Goal: Information Seeking & Learning: Learn about a topic

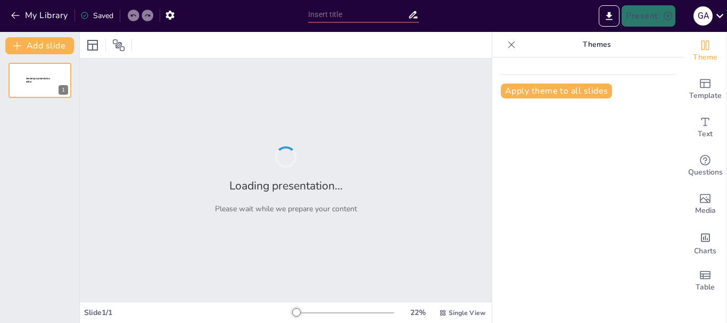
type input "Sistema de gestion documental"
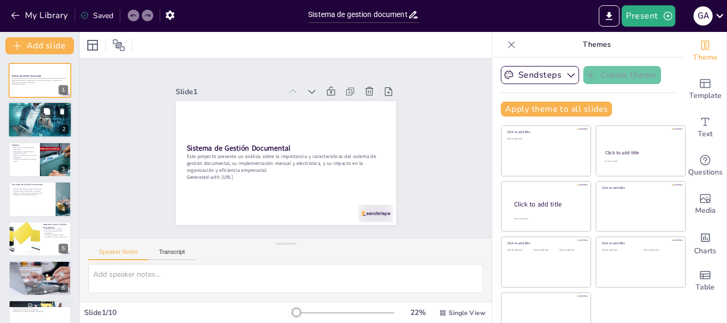
click at [34, 108] on p "La gestión documental es esencial para las empresas." at bounding box center [39, 108] width 57 height 2
type textarea "Lo ipsumdo sitametcon ad elitseddoei temp incididun utlaboreetdo. Magnaal en ad…"
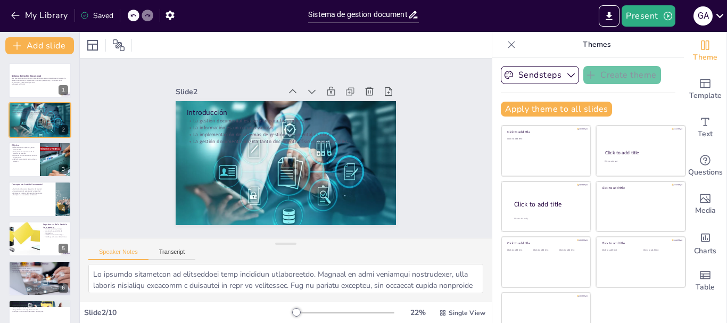
click at [506, 43] on icon at bounding box center [511, 44] width 11 height 11
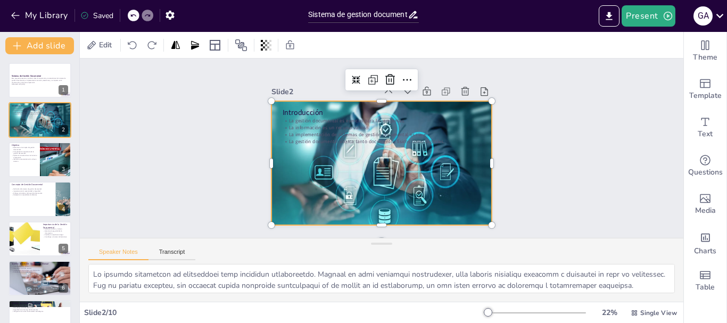
click at [391, 156] on div at bounding box center [388, 161] width 253 height 218
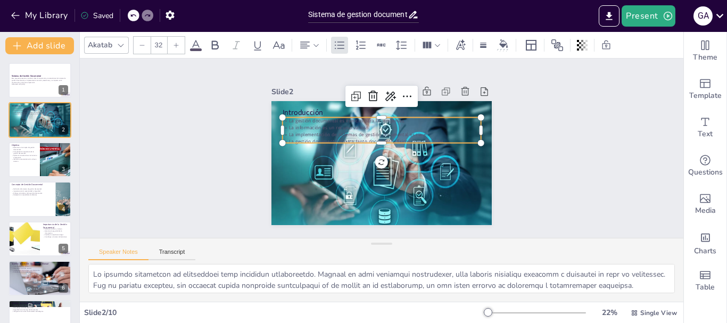
click at [319, 126] on p "La información es un recurso valioso." at bounding box center [395, 163] width 152 height 138
click at [175, 44] on icon at bounding box center [176, 45] width 6 height 6
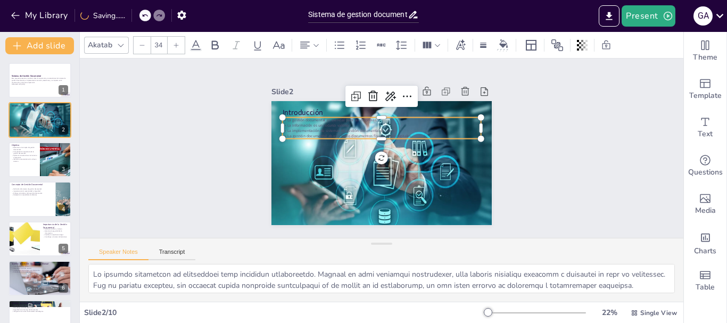
click at [175, 44] on icon at bounding box center [176, 45] width 6 height 6
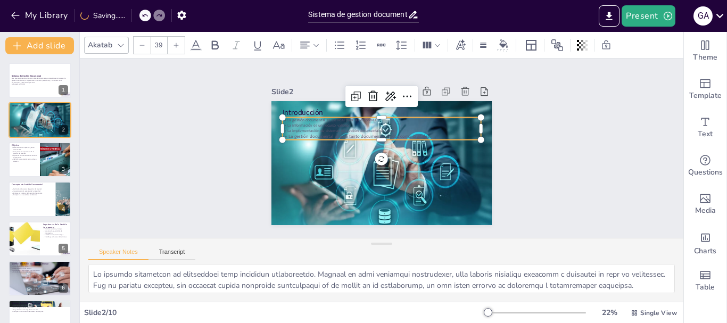
click at [175, 44] on icon at bounding box center [176, 45] width 6 height 6
type input "--"
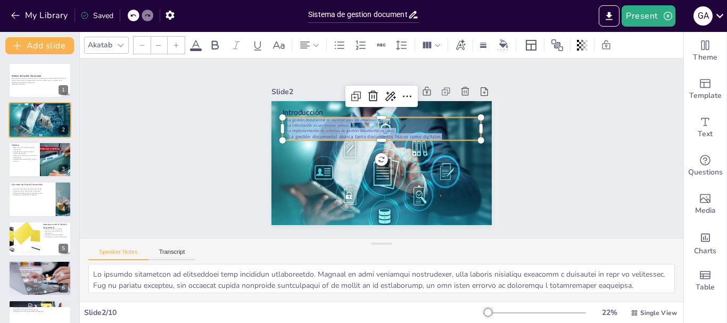
drag, startPoint x: 467, startPoint y: 132, endPoint x: 278, endPoint y: 111, distance: 190.6
click at [286, 111] on div "Introducción La gestión documental es esencial para las empresas. La informació…" at bounding box center [394, 155] width 217 height 253
click at [174, 42] on icon at bounding box center [176, 45] width 6 height 6
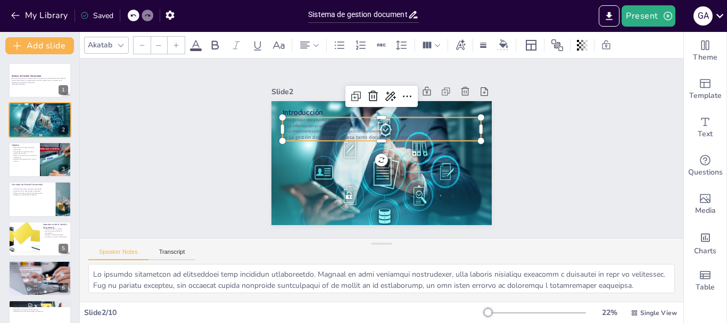
click at [174, 42] on icon at bounding box center [176, 45] width 6 height 6
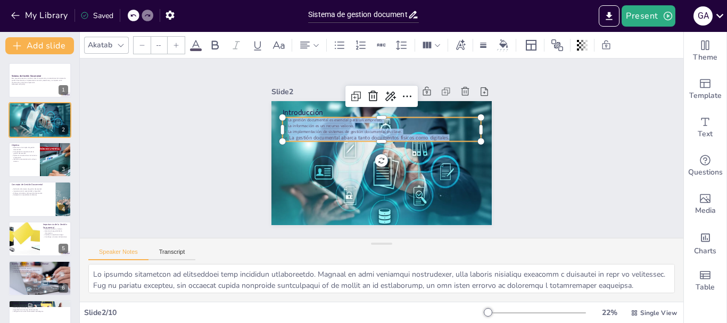
click at [176, 42] on icon at bounding box center [176, 45] width 6 height 6
click at [177, 43] on icon at bounding box center [176, 45] width 6 height 6
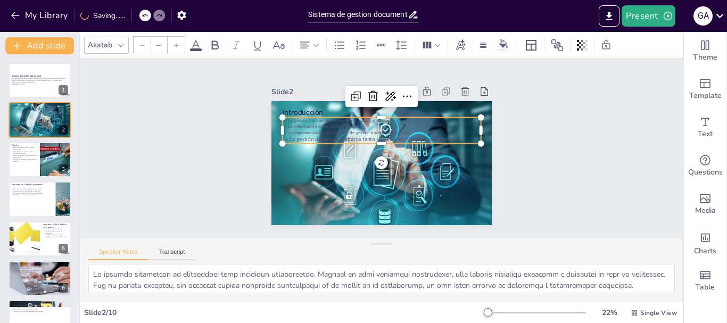
click at [177, 43] on icon at bounding box center [176, 45] width 6 height 6
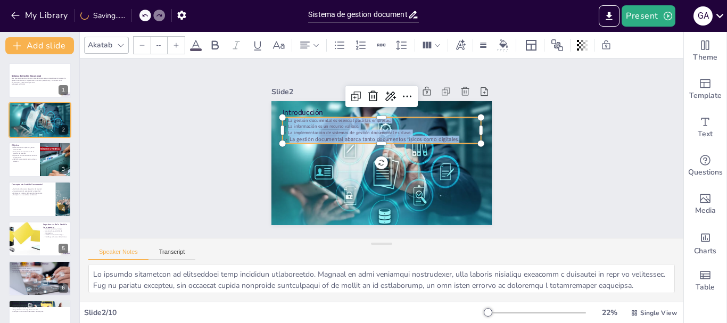
click at [177, 44] on icon at bounding box center [176, 45] width 6 height 6
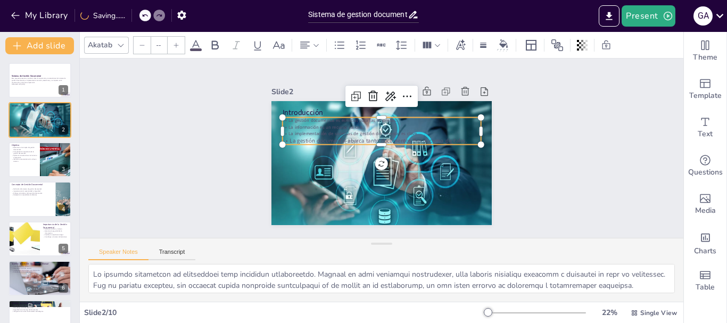
click at [177, 45] on icon at bounding box center [176, 45] width 6 height 6
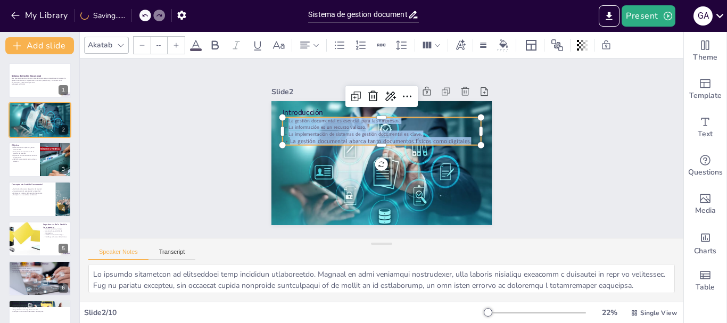
click at [177, 45] on icon at bounding box center [176, 45] width 6 height 6
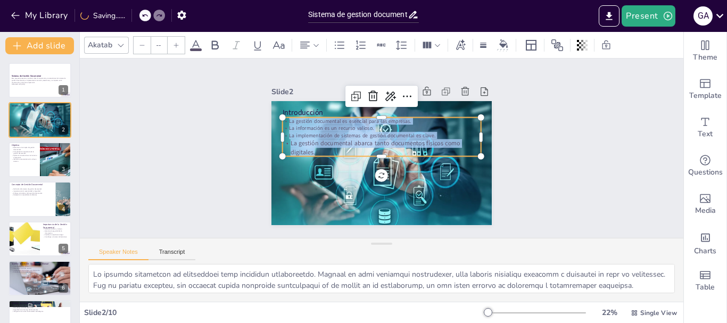
click at [177, 45] on icon at bounding box center [176, 45] width 6 height 6
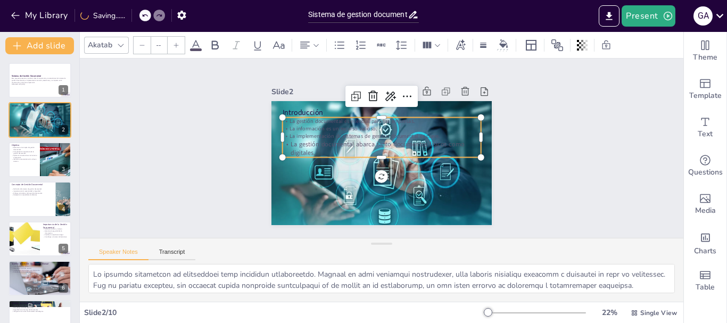
click at [177, 45] on icon at bounding box center [176, 45] width 6 height 6
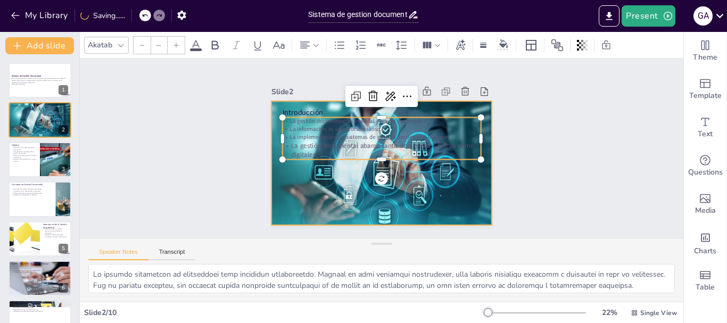
click at [359, 181] on div at bounding box center [367, 153] width 186 height 248
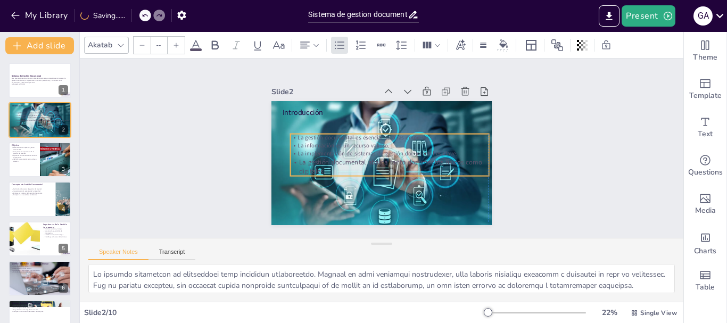
drag, startPoint x: 364, startPoint y: 139, endPoint x: 366, endPoint y: 153, distance: 14.0
click at [366, 153] on p "La implementación de sistemas de gestión documental es clave." at bounding box center [373, 144] width 196 height 49
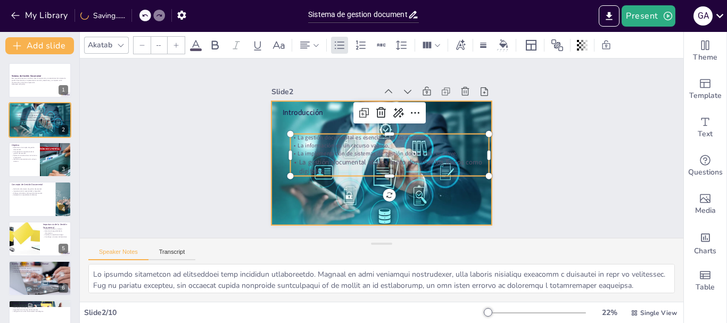
click at [460, 119] on div at bounding box center [372, 136] width 251 height 230
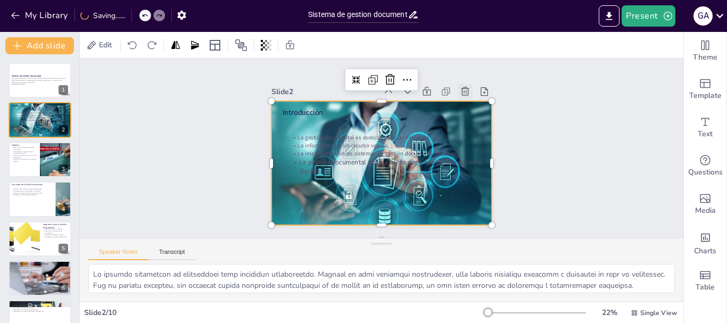
click at [469, 175] on icon at bounding box center [476, 182] width 15 height 15
type textarea "Loremipsu do sitametc ad elitsed doeiusmodt in utlaboreetd magn aliquaen admi v…"
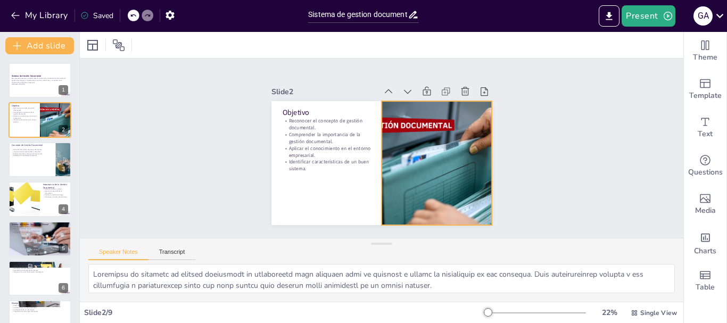
click at [392, 150] on div at bounding box center [341, 108] width 307 height 249
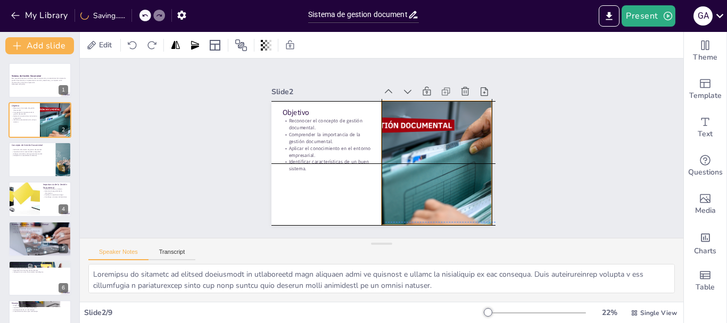
click at [395, 148] on div at bounding box center [435, 169] width 294 height 153
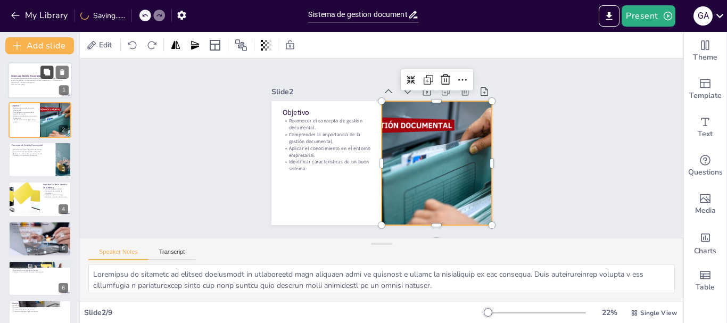
click at [44, 70] on icon at bounding box center [46, 72] width 7 height 7
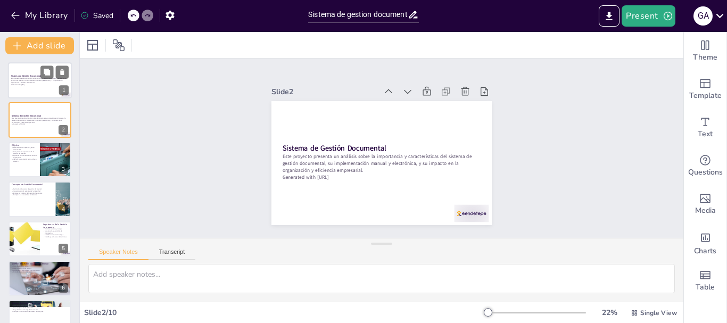
click at [32, 80] on p "Este proyecto presenta un análisis sobre la importancia y características del s…" at bounding box center [39, 81] width 57 height 6
click at [135, 17] on icon at bounding box center [133, 15] width 6 height 6
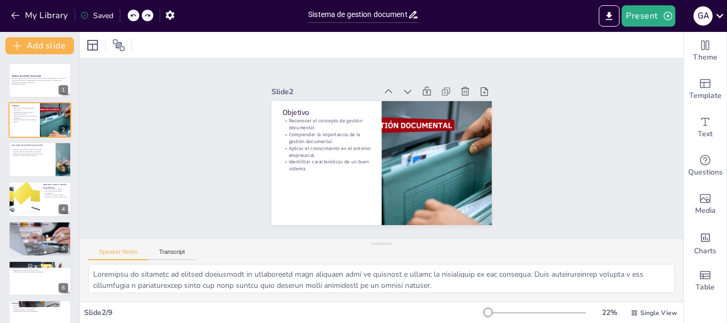
click at [135, 17] on icon at bounding box center [133, 15] width 6 height 6
click at [134, 15] on icon at bounding box center [132, 15] width 5 height 3
type textarea "Lo ipsumdo sitametcon ad elitseddoei temp incididun utlaboreetdo. Magnaal en ad…"
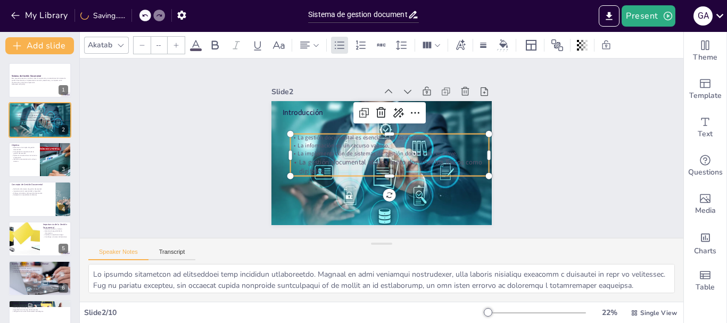
click at [306, 142] on p "La información es un recurso valioso." at bounding box center [376, 154] width 176 height 106
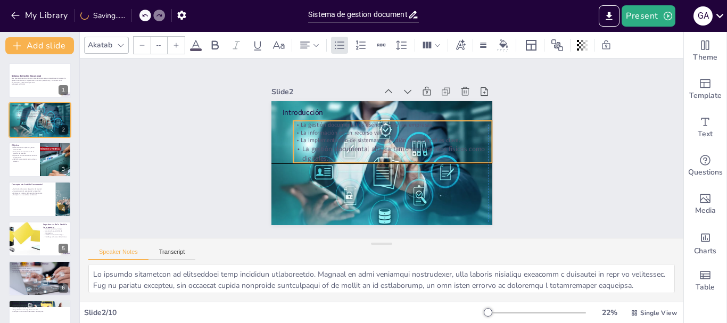
drag, startPoint x: 306, startPoint y: 142, endPoint x: 305, endPoint y: 125, distance: 16.5
click at [329, 125] on p "La información es un recurso valioso." at bounding box center [363, 142] width 69 height 191
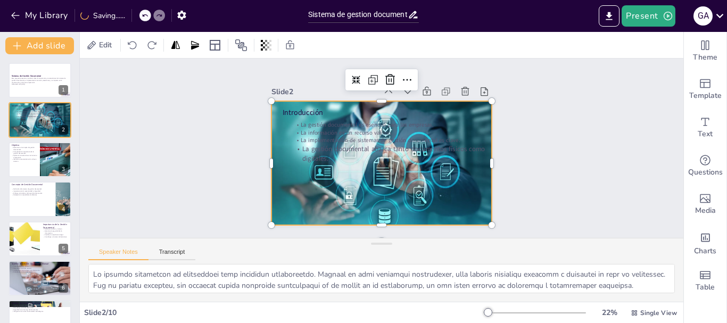
click at [274, 205] on div at bounding box center [380, 163] width 232 height 146
click at [376, 73] on div at bounding box center [368, 80] width 21 height 21
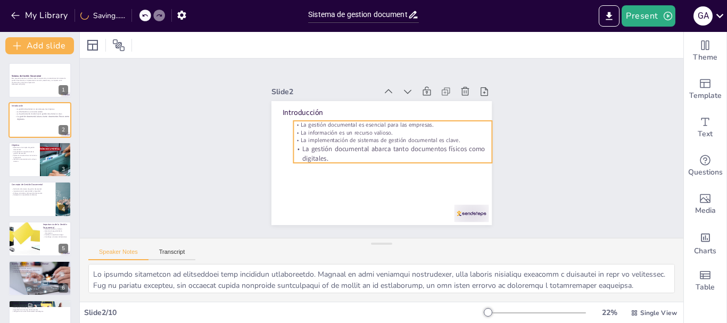
click at [373, 139] on p "La implementación de sistemas de gestión documental es clave." at bounding box center [374, 137] width 8 height 199
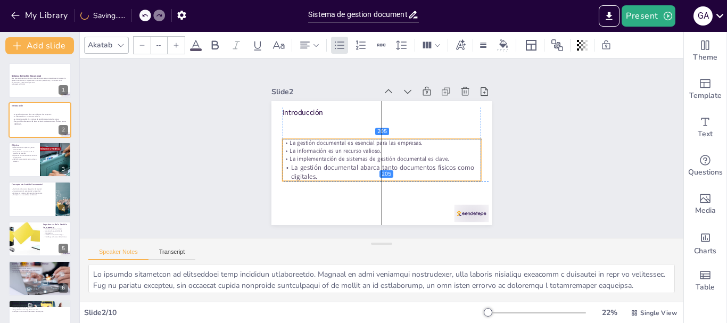
drag, startPoint x: 373, startPoint y: 139, endPoint x: 364, endPoint y: 156, distance: 19.1
click at [364, 156] on p "La implementación de sistemas de gestión documental es clave." at bounding box center [373, 155] width 139 height 153
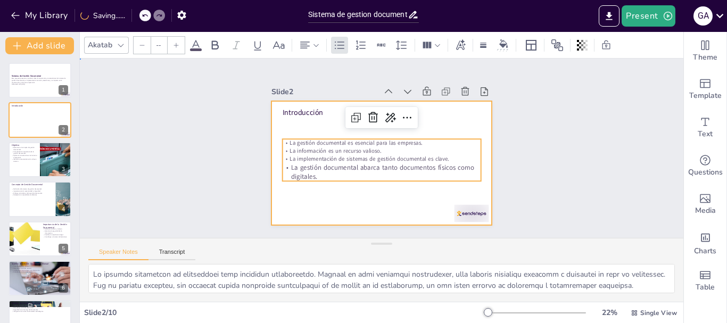
click at [319, 210] on div at bounding box center [371, 158] width 240 height 247
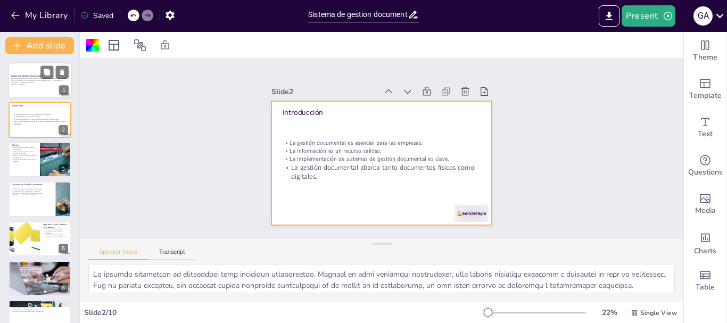
click at [40, 79] on p "Este proyecto presenta un análisis sobre la importancia y características del s…" at bounding box center [39, 81] width 57 height 6
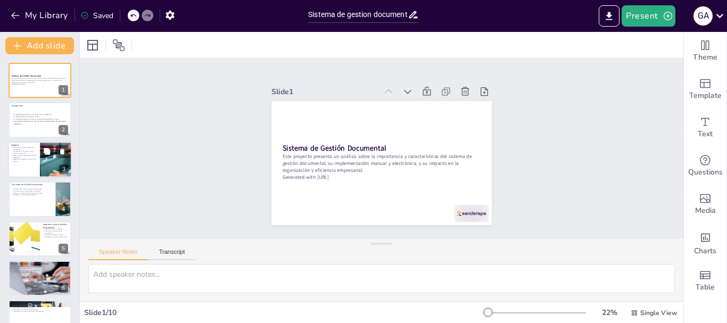
click at [12, 155] on p "Aplicar el conocimiento en el entorno empresarial." at bounding box center [24, 156] width 26 height 4
type textarea "Loremipsu do sitametc ad elitsed doeiusmodt in utlaboreetd magn aliquaen admi v…"
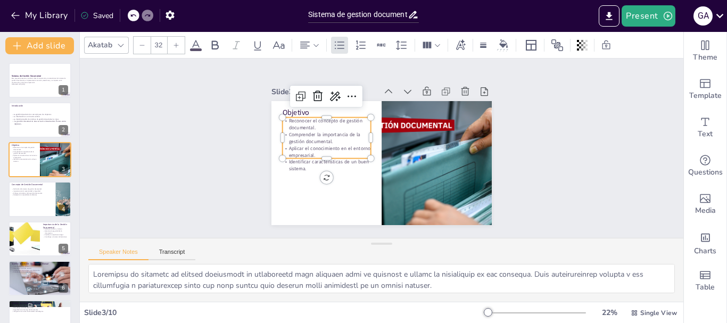
click at [379, 134] on p "Identificar características de un buen sistema." at bounding box center [420, 106] width 83 height 56
click at [395, 164] on p "Identificar características de un buen sistema." at bounding box center [439, 149] width 88 height 40
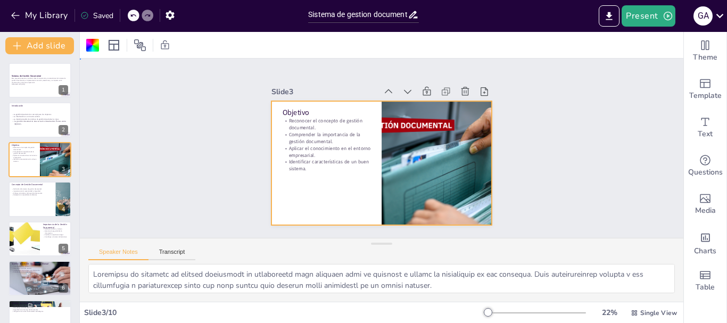
click at [395, 164] on p "Identificar características de un buen sistema." at bounding box center [419, 191] width 48 height 86
click at [319, 148] on p "Identificar características de un buen sistema." at bounding box center [343, 105] width 48 height 86
click at [382, 160] on p "Identificar características de un buen sistema." at bounding box center [393, 204] width 23 height 89
click at [391, 136] on p "Comprender la importancia de la gestión documental." at bounding box center [422, 109] width 63 height 79
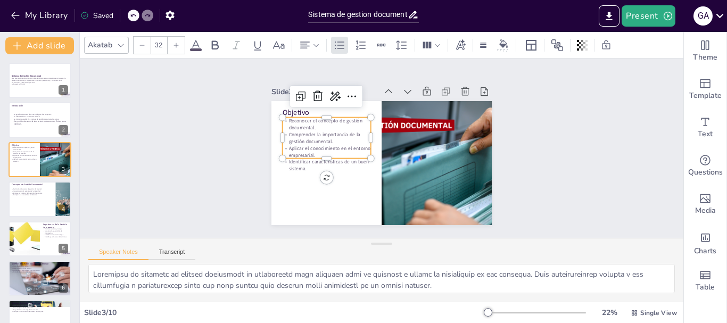
click at [364, 137] on p "Comprender la importancia de la gestión documental." at bounding box center [380, 92] width 32 height 89
click at [346, 149] on p "Identificar características de un buen sistema." at bounding box center [336, 114] width 69 height 75
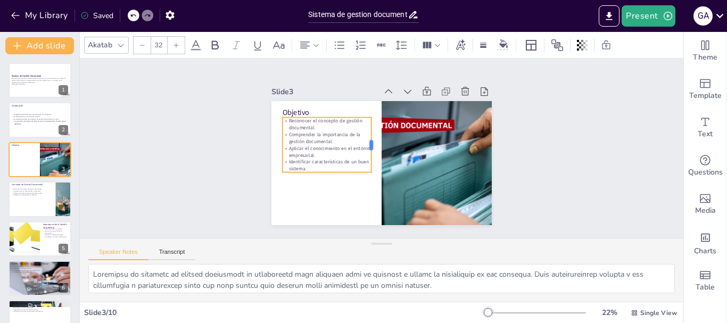
click at [364, 150] on div at bounding box center [377, 154] width 55 height 14
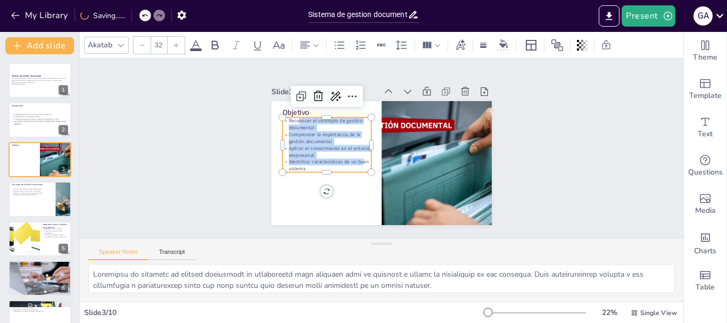
drag, startPoint x: 357, startPoint y: 160, endPoint x: 290, endPoint y: 116, distance: 79.9
click at [382, 116] on div "Reconocer el concepto de gestión documental. Comprender la importancia de la ge…" at bounding box center [433, 129] width 103 height 86
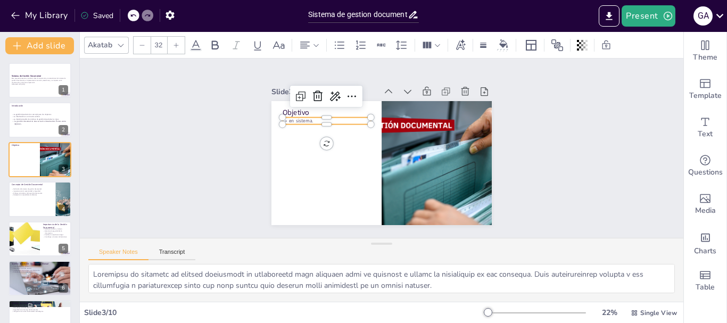
click at [398, 120] on div at bounding box center [407, 95] width 18 height 88
click at [313, 117] on p "en sistema." at bounding box center [334, 109] width 88 height 25
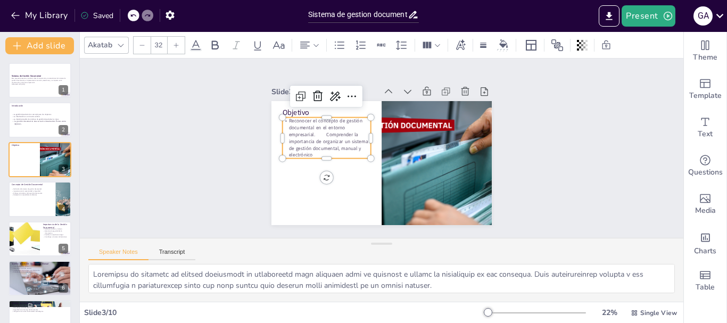
click at [318, 146] on p "Reconocer el concepto de gestión documental en el entorno empresarial. Comprend…" at bounding box center [349, 194] width 73 height 97
click at [286, 225] on div "Slide 1 Sistema de Gestión Documental Este proyecto presenta un análisis sobre …" at bounding box center [382, 148] width 358 height 630
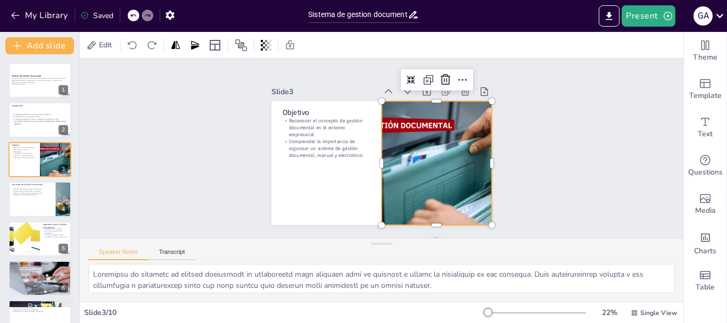
click at [449, 184] on div at bounding box center [341, 188] width 249 height 307
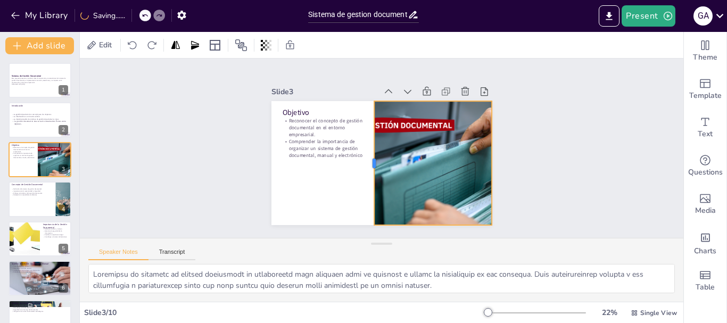
drag, startPoint x: 373, startPoint y: 155, endPoint x: 366, endPoint y: 154, distance: 7.5
click at [366, 154] on div at bounding box center [382, 167] width 89 height 98
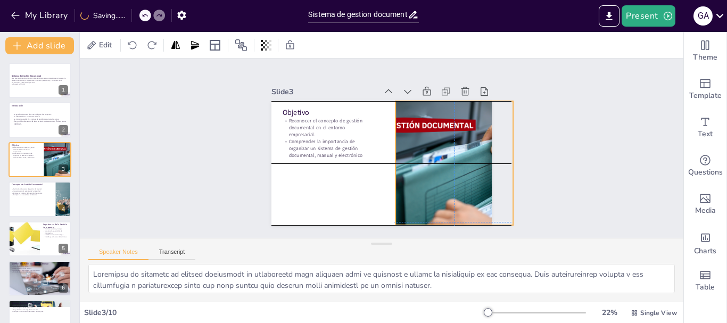
drag, startPoint x: 383, startPoint y: 162, endPoint x: 405, endPoint y: 164, distance: 21.4
click at [405, 163] on div at bounding box center [435, 205] width 302 height 267
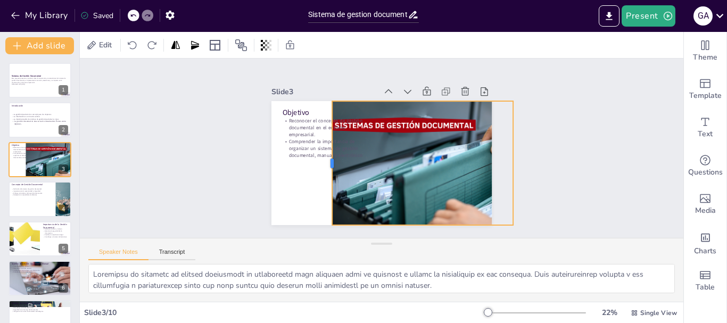
drag, startPoint x: 387, startPoint y: 155, endPoint x: 324, endPoint y: 145, distance: 64.1
click at [387, 145] on div at bounding box center [431, 173] width 89 height 98
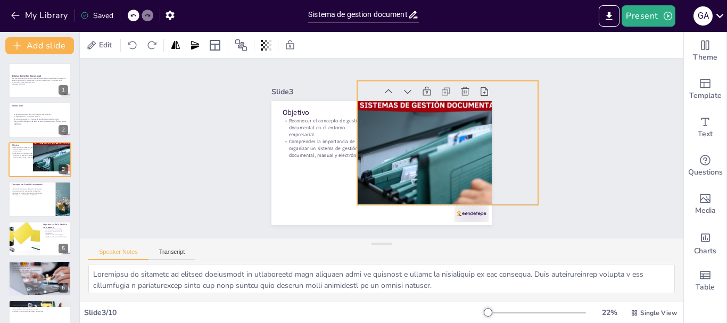
drag, startPoint x: 343, startPoint y: 179, endPoint x: 368, endPoint y: 158, distance: 32.8
click at [368, 158] on div at bounding box center [309, 220] width 293 height 282
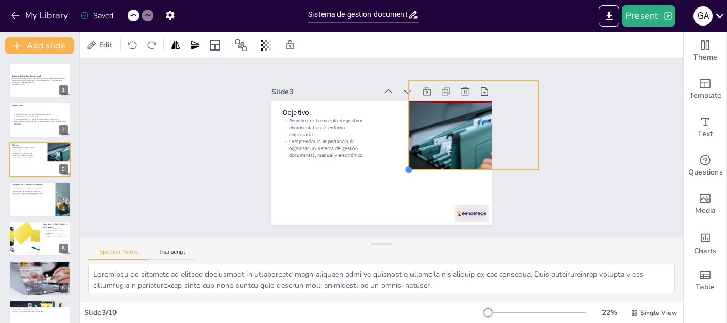
drag, startPoint x: 349, startPoint y: 201, endPoint x: 400, endPoint y: 156, distance: 68.3
click at [400, 156] on div "Objetivo Reconocer el concepto de gestión documental en el entorno empresarial.…" at bounding box center [381, 133] width 220 height 124
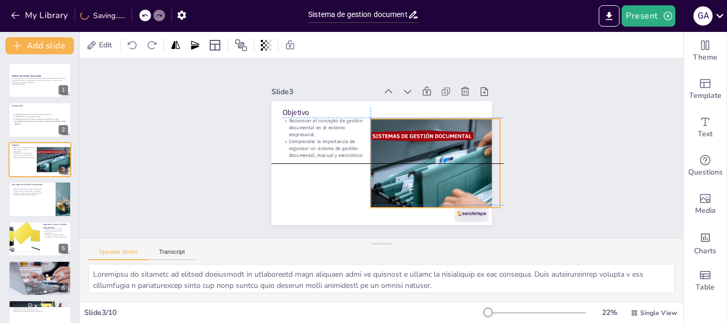
drag, startPoint x: 437, startPoint y: 134, endPoint x: 402, endPoint y: 171, distance: 50.8
click at [402, 171] on div at bounding box center [445, 100] width 201 height 210
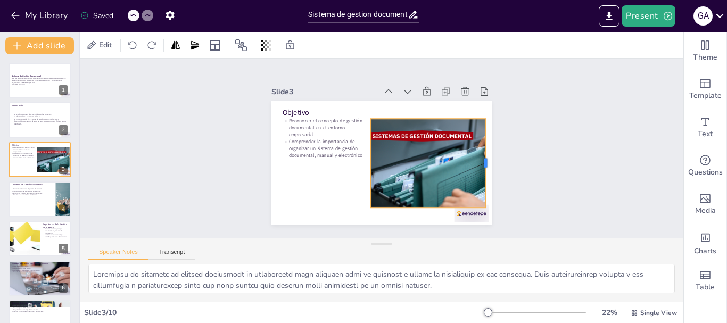
drag, startPoint x: 493, startPoint y: 159, endPoint x: 479, endPoint y: 154, distance: 15.0
click at [406, 59] on div at bounding box center [362, 41] width 87 height 36
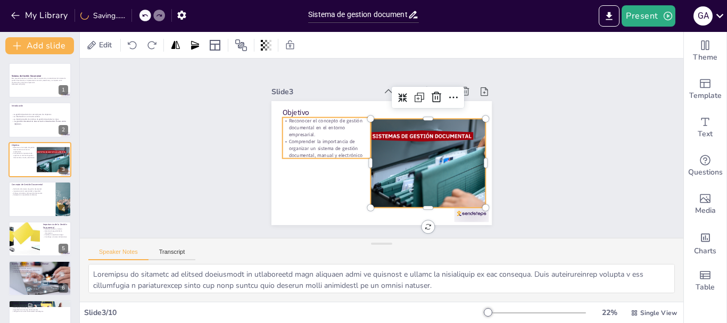
click at [374, 157] on p "Comprender la importancia de organizar un sistema de gestión documental, manual…" at bounding box center [393, 202] width 38 height 90
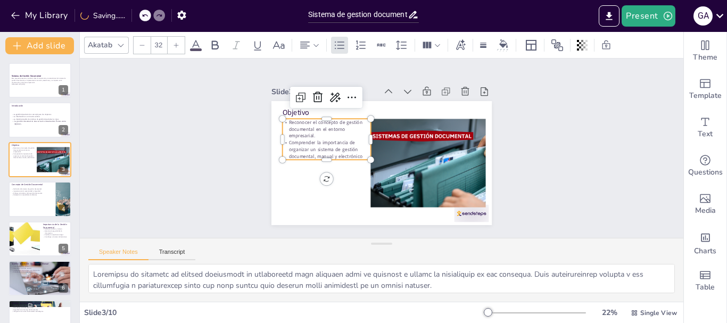
click at [359, 138] on p "Comprender la importancia de organizar un sistema de gestión documental, manual…" at bounding box center [374, 93] width 30 height 90
click at [353, 153] on p "Comprender la importancia de organizar un sistema de gestión documental, manual…" at bounding box center [327, 138] width 90 height 38
click at [353, 153] on p "Comprender la importancia de organizar un sistema de gestión documental, manual…" at bounding box center [355, 196] width 62 height 87
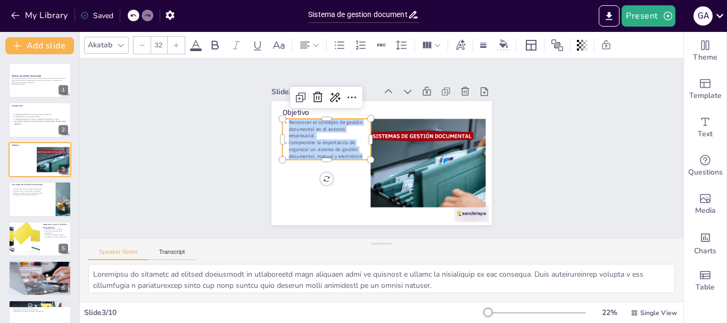
drag, startPoint x: 353, startPoint y: 153, endPoint x: 293, endPoint y: 114, distance: 71.6
click at [293, 114] on div "Objetivo Reconocer el concepto de gestión documental en el entorno empresarial.…" at bounding box center [391, 159] width 247 height 240
click at [176, 42] on icon at bounding box center [176, 45] width 6 height 6
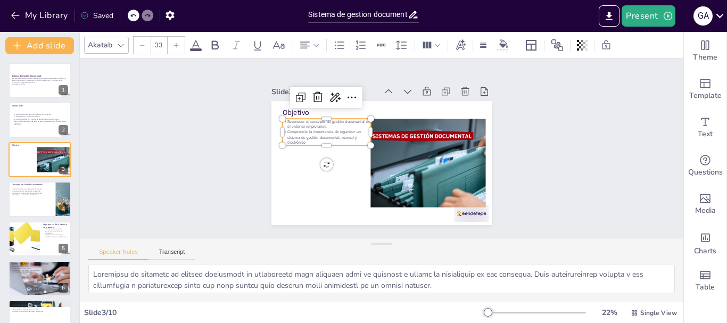
click at [176, 45] on icon at bounding box center [176, 45] width 6 height 6
click at [176, 46] on icon at bounding box center [176, 45] width 6 height 6
click at [176, 46] on icon at bounding box center [176, 45] width 5 height 5
click at [176, 49] on div at bounding box center [176, 45] width 17 height 17
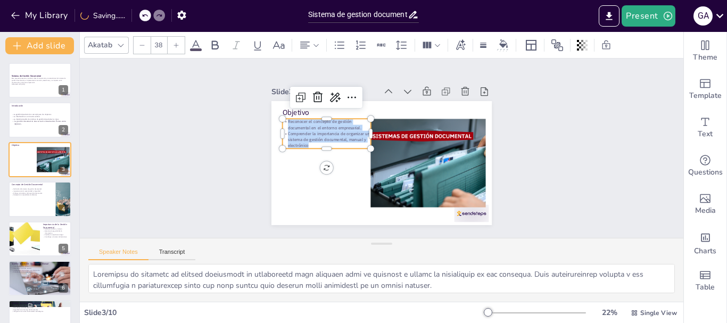
click at [176, 49] on div at bounding box center [176, 45] width 17 height 17
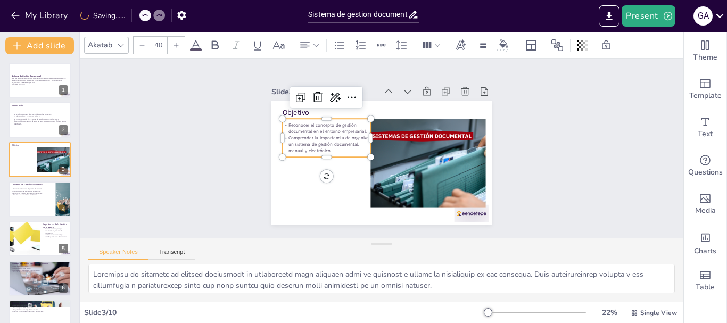
click at [176, 53] on div at bounding box center [176, 45] width 17 height 17
type input "42"
click at [176, 56] on div "Akatab 42" at bounding box center [382, 45] width 604 height 26
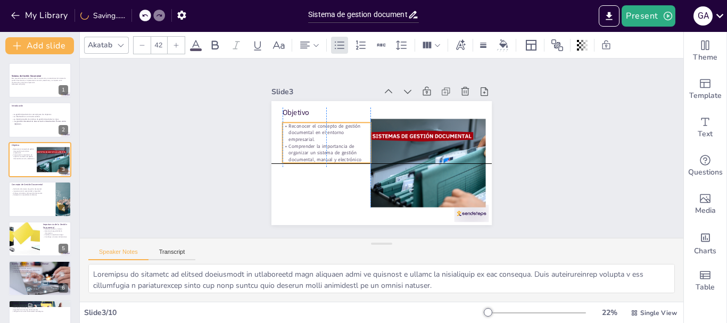
drag, startPoint x: 314, startPoint y: 149, endPoint x: 310, endPoint y: 158, distance: 9.8
click at [371, 139] on p "Comprender la importancia de organizar un sistema de gestión documental, manual…" at bounding box center [394, 94] width 46 height 90
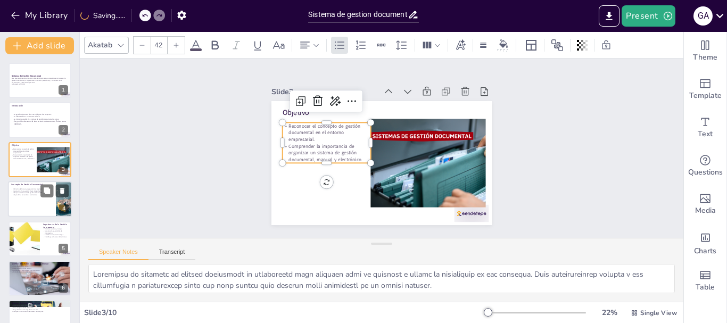
click at [20, 197] on div at bounding box center [40, 199] width 64 height 36
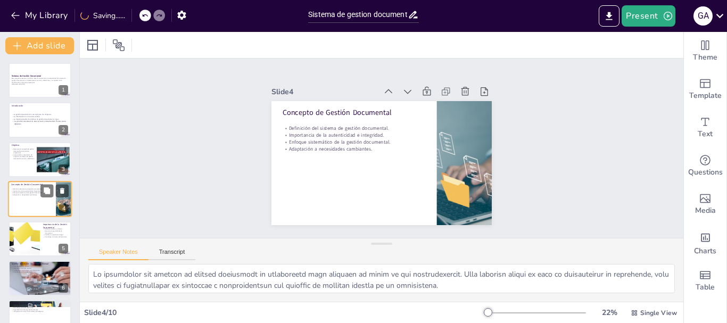
scroll to position [11, 0]
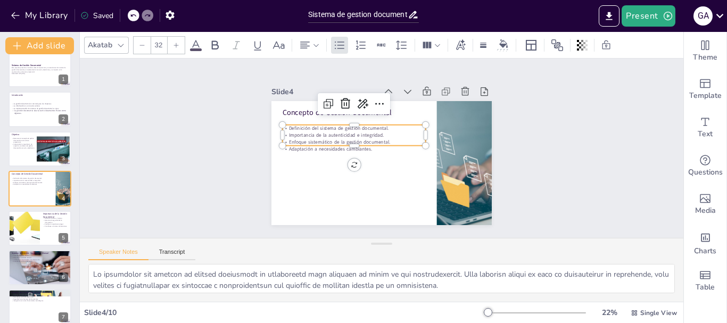
click at [384, 136] on p "Enfoque sistemático de la gestión documental." at bounding box center [387, 120] width 7 height 143
click at [15, 225] on div at bounding box center [23, 228] width 113 height 36
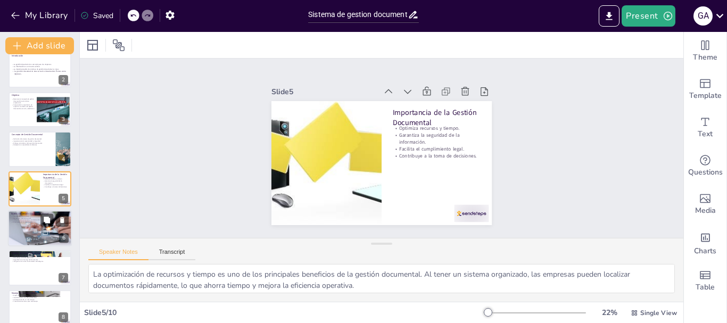
click at [52, 235] on div at bounding box center [40, 228] width 64 height 36
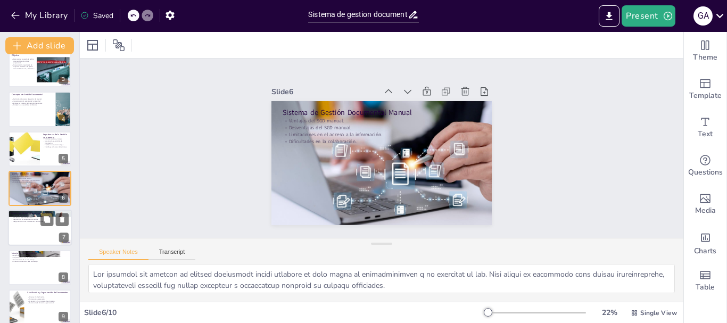
click at [31, 229] on div at bounding box center [40, 228] width 64 height 36
type textarea "Lor ipsumdol sit ametcon ad elitsed doeiusmodt incididuntu lab etdolore. Ma ali…"
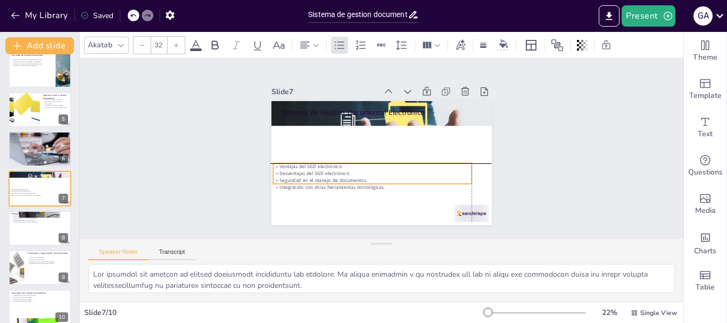
drag, startPoint x: 345, startPoint y: 139, endPoint x: 333, endPoint y: 188, distance: 50.5
click at [333, 113] on div "Sistema de Gestión Documental Electrónico Ventajas del SGD electrónico. Desvent…" at bounding box center [376, 101] width 219 height 23
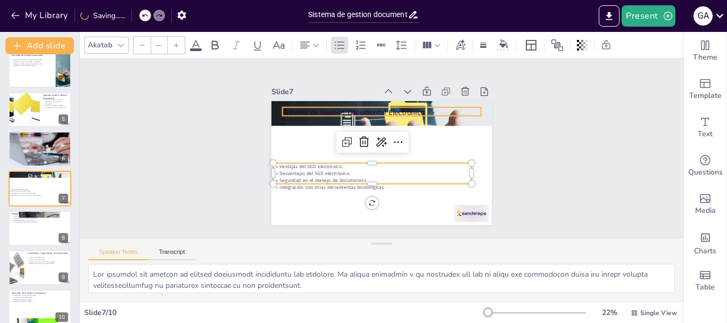
type input "48"
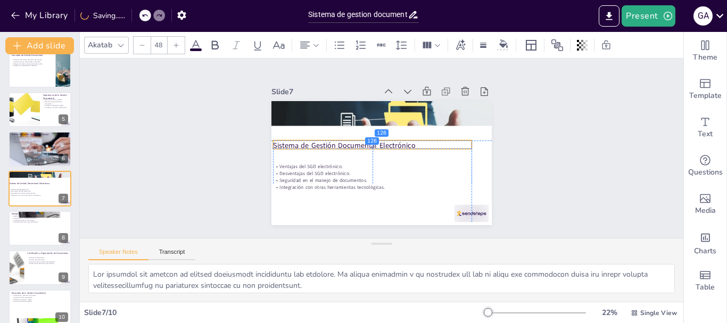
drag, startPoint x: 324, startPoint y: 106, endPoint x: 314, endPoint y: 142, distance: 36.6
click at [314, 142] on p "Sistema de Gestión Documental Electrónico" at bounding box center [391, 149] width 196 height 52
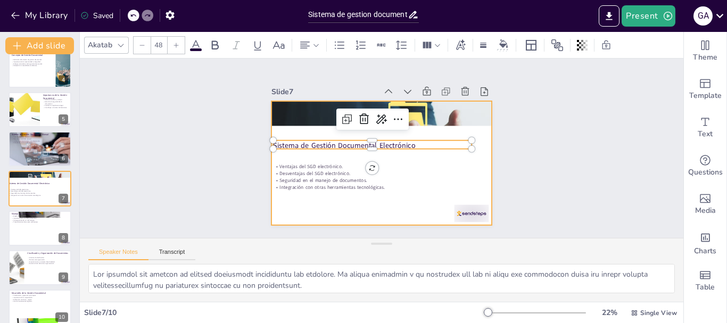
click at [288, 200] on div at bounding box center [377, 134] width 248 height 186
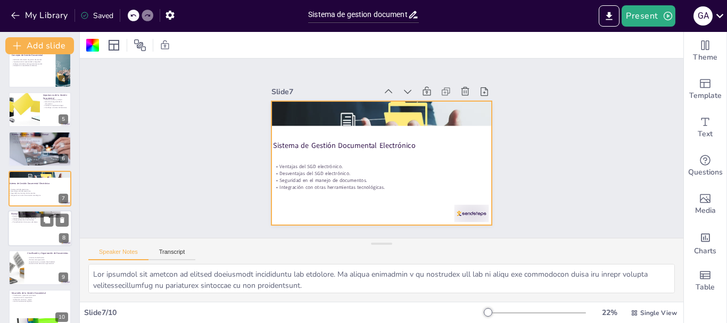
click at [37, 225] on div at bounding box center [40, 228] width 64 height 36
type textarea "Las etapas del manejo de correspondencia son esenciales para garantizar un fluj…"
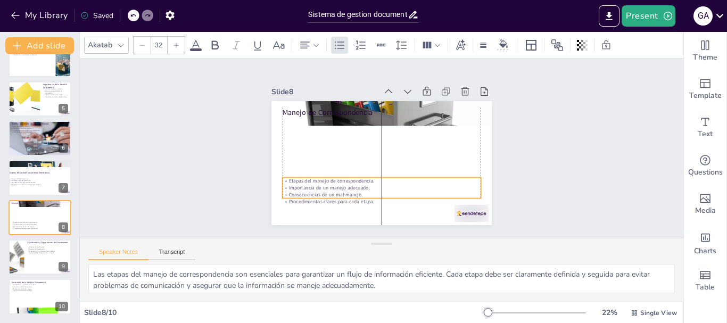
drag, startPoint x: 341, startPoint y: 135, endPoint x: 337, endPoint y: 195, distance: 60.3
click at [410, 195] on p "Procedimientos claros para cada etapa." at bounding box center [434, 159] width 48 height 195
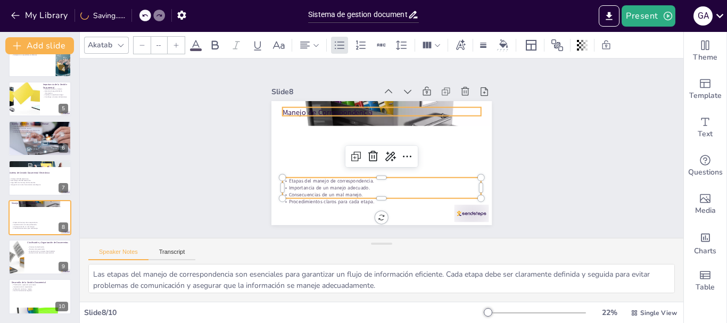
type input "48"
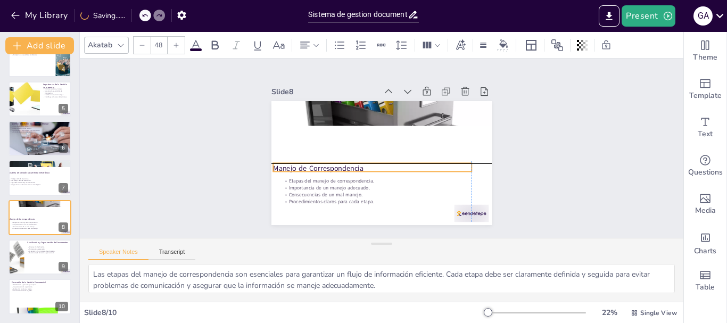
drag, startPoint x: 428, startPoint y: 112, endPoint x: 423, endPoint y: 166, distance: 54.1
click at [423, 166] on p "Manejo de Correspondencia" at bounding box center [399, 161] width 51 height 196
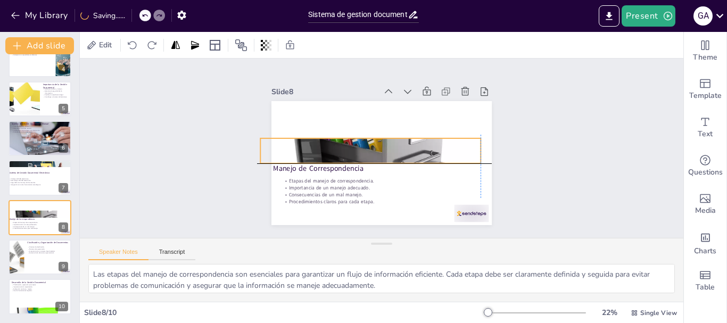
drag, startPoint x: 431, startPoint y: 111, endPoint x: 417, endPoint y: 144, distance: 36.5
click at [417, 144] on div at bounding box center [392, 150] width 261 height 226
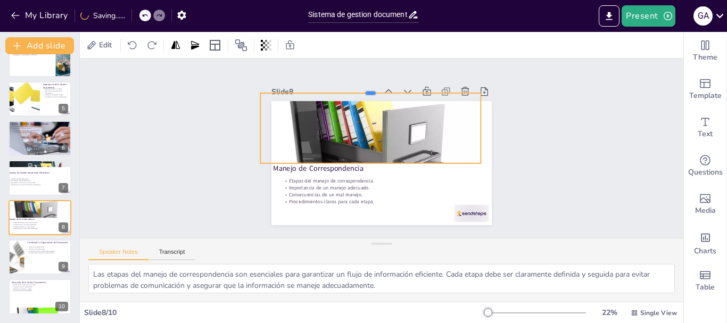
drag, startPoint x: 366, startPoint y: 131, endPoint x: 370, endPoint y: 86, distance: 45.4
click at [370, 86] on div at bounding box center [331, 182] width 97 height 205
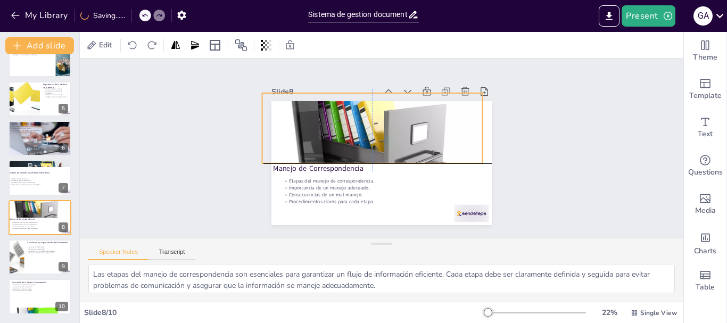
click at [378, 126] on div at bounding box center [384, 140] width 263 height 276
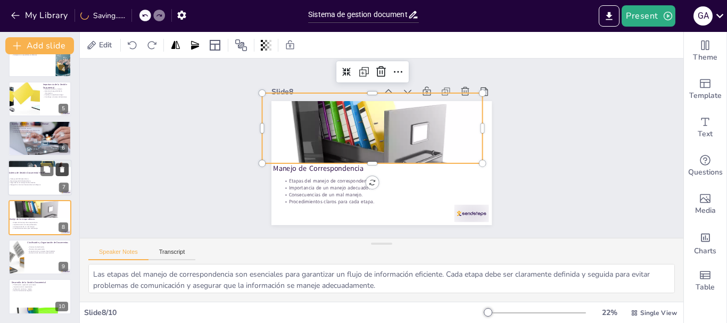
click at [65, 167] on icon at bounding box center [62, 169] width 7 height 7
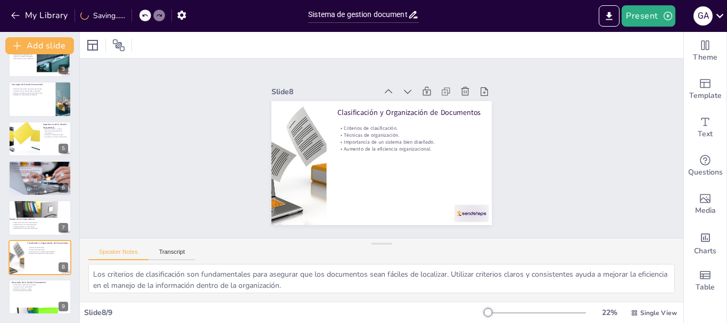
click at [143, 21] on div at bounding box center [152, 16] width 26 height 12
click at [144, 20] on div at bounding box center [141, 16] width 26 height 12
click at [137, 19] on div at bounding box center [134, 16] width 12 height 12
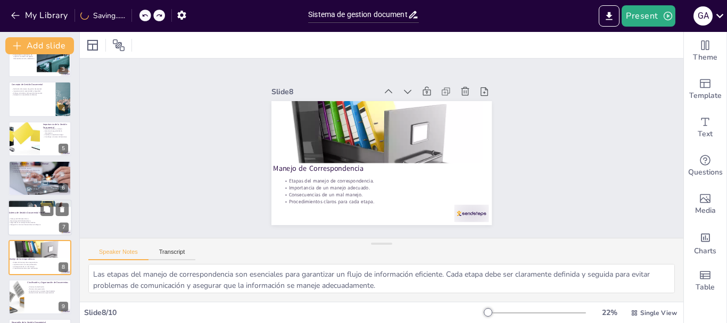
click at [32, 210] on div at bounding box center [40, 218] width 64 height 36
type textarea "Lor ipsumdol sit ametcon ad elitsed doeiusmodt incididuntu lab etdolore. Ma ali…"
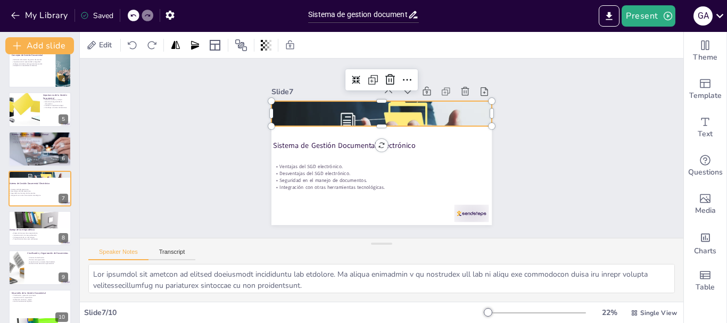
click at [361, 119] on div at bounding box center [361, 176] width 248 height 226
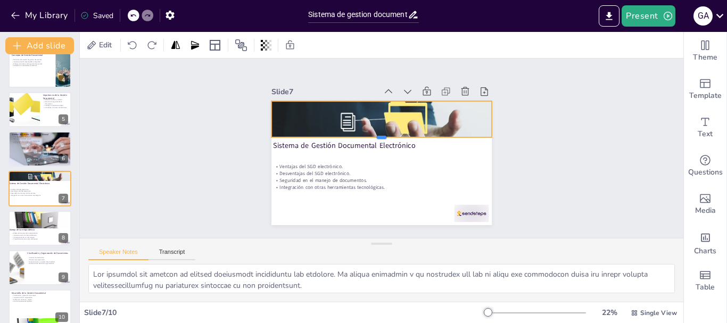
drag, startPoint x: 377, startPoint y: 124, endPoint x: 378, endPoint y: 135, distance: 11.2
click at [378, 135] on div at bounding box center [388, 150] width 76 height 212
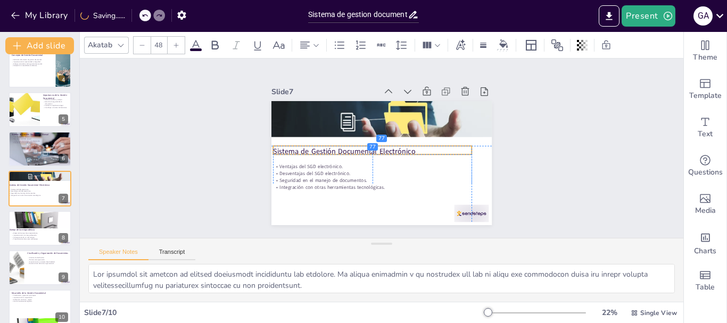
drag, startPoint x: 347, startPoint y: 139, endPoint x: 347, endPoint y: 147, distance: 8.0
click at [347, 147] on p "Sistema de Gestión Documental Electrónico" at bounding box center [373, 152] width 199 height 31
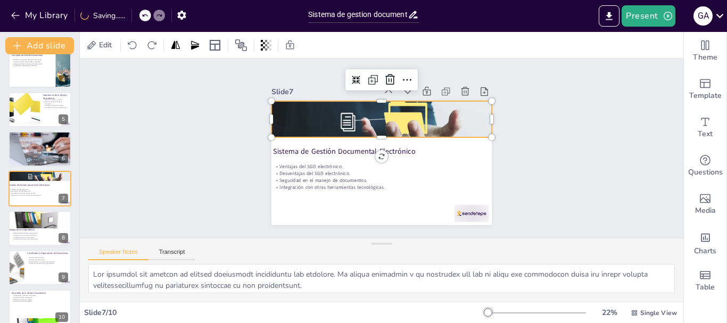
click at [448, 125] on div at bounding box center [402, 176] width 248 height 226
click at [373, 131] on div at bounding box center [416, 152] width 141 height 232
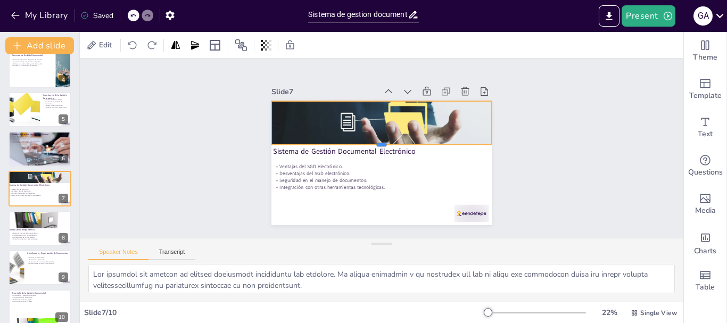
drag, startPoint x: 372, startPoint y: 136, endPoint x: 372, endPoint y: 143, distance: 7.5
click at [372, 143] on div at bounding box center [381, 148] width 183 height 137
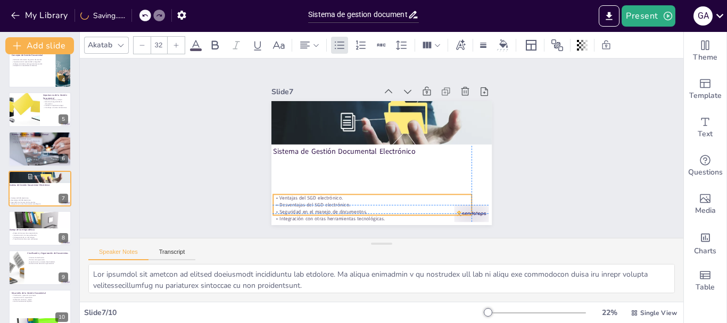
drag, startPoint x: 332, startPoint y: 176, endPoint x: 331, endPoint y: 207, distance: 30.3
click at [331, 207] on p "Seguridad en el manejo de documentos." at bounding box center [392, 211] width 191 height 68
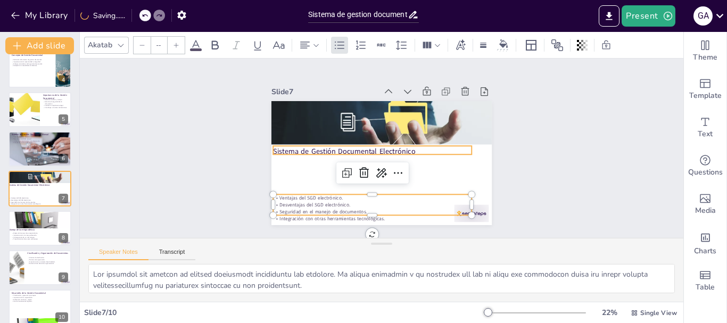
type input "48"
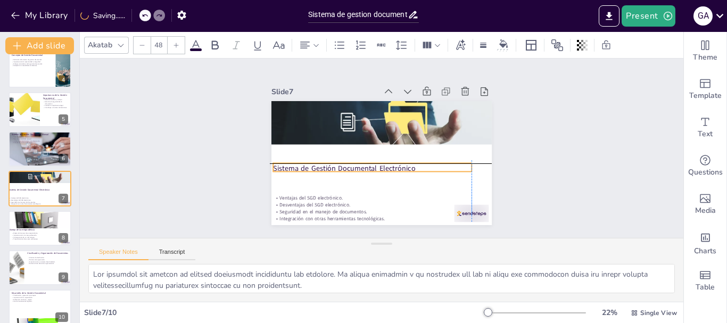
drag, startPoint x: 328, startPoint y: 148, endPoint x: 325, endPoint y: 164, distance: 15.8
click at [325, 164] on p "Sistema de Gestión Documental Electrónico" at bounding box center [379, 126] width 177 height 108
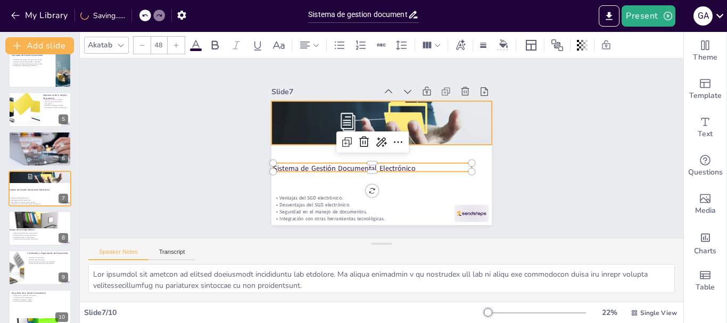
click at [311, 117] on div at bounding box center [370, 114] width 246 height 181
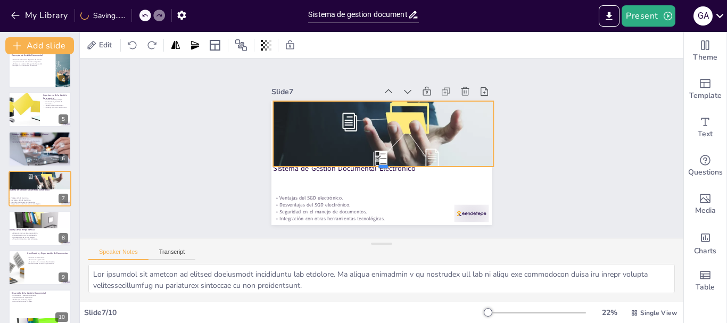
drag, startPoint x: 377, startPoint y: 141, endPoint x: 380, endPoint y: 162, distance: 22.0
click at [375, 162] on div at bounding box center [359, 152] width 31 height 220
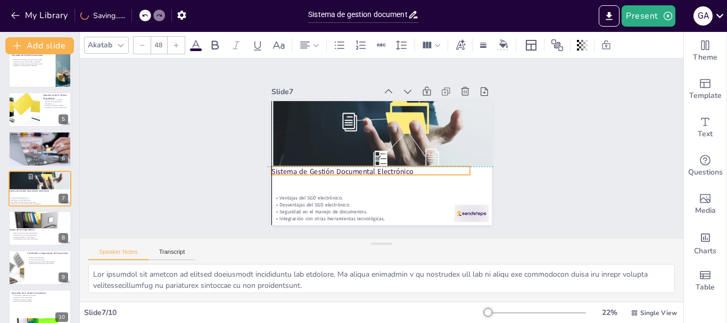
drag, startPoint x: 354, startPoint y: 167, endPoint x: 348, endPoint y: 175, distance: 9.5
click at [348, 175] on div "Sistema de Gestión Documental Electrónico Ventajas del SGD electrónico. Desvent…" at bounding box center [362, 191] width 201 height 90
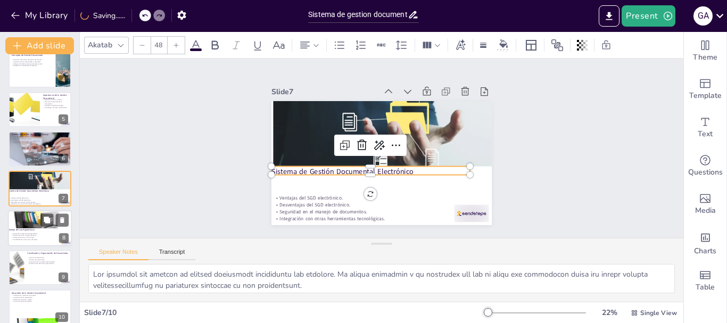
click at [39, 239] on p "Procedimientos claros para cada etapa." at bounding box center [39, 239] width 57 height 2
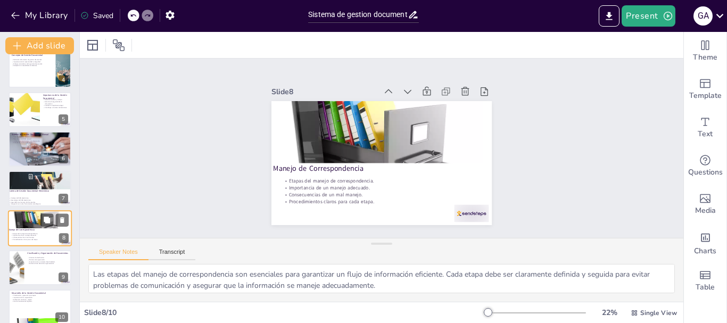
scroll to position [140, 0]
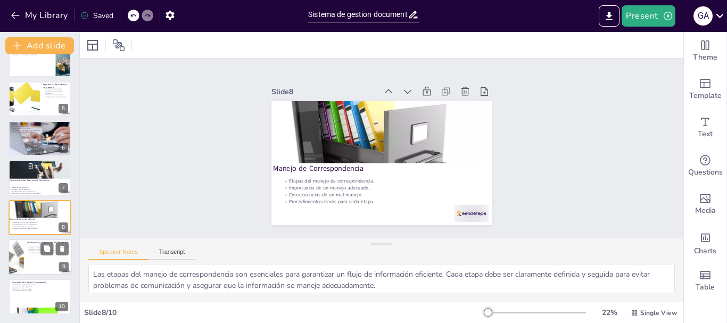
click at [44, 260] on div at bounding box center [40, 257] width 64 height 36
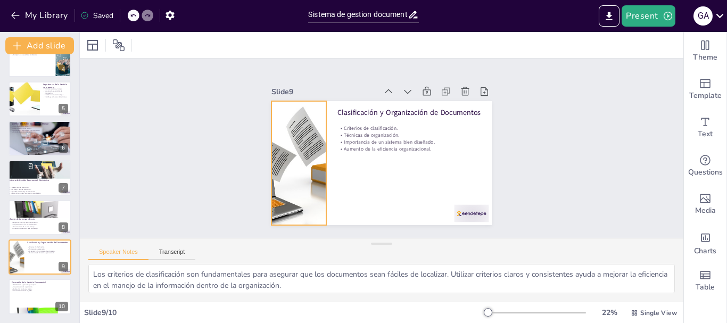
click at [282, 178] on div at bounding box center [310, 104] width 259 height 250
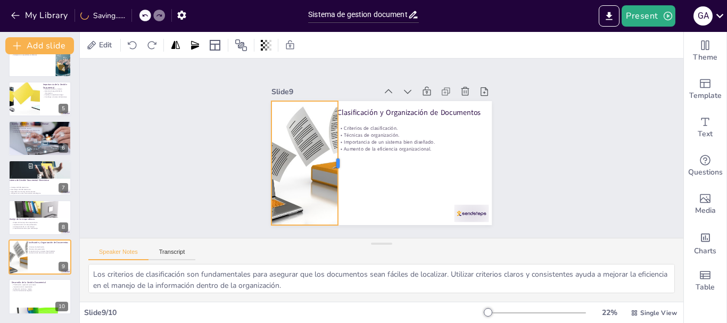
drag, startPoint x: 321, startPoint y: 162, endPoint x: 334, endPoint y: 160, distance: 13.0
click at [334, 167] on div at bounding box center [384, 190] width 121 height 46
click at [24, 298] on div at bounding box center [40, 297] width 64 height 36
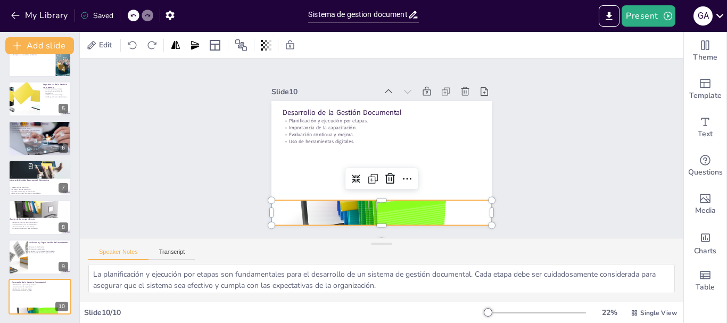
click at [426, 213] on div at bounding box center [437, 181] width 253 height 274
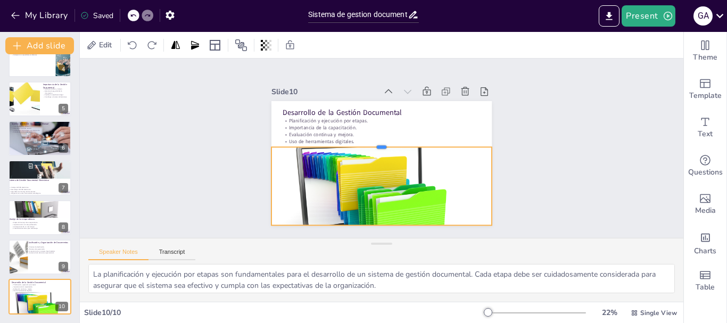
drag, startPoint x: 374, startPoint y: 196, endPoint x: 394, endPoint y: 143, distance: 56.9
click at [394, 143] on div at bounding box center [385, 144] width 184 height 136
click at [292, 199] on div "Slide 1 Sistema de Gestión Documental Este proyecto presenta un análisis sobre …" at bounding box center [381, 148] width 179 height 604
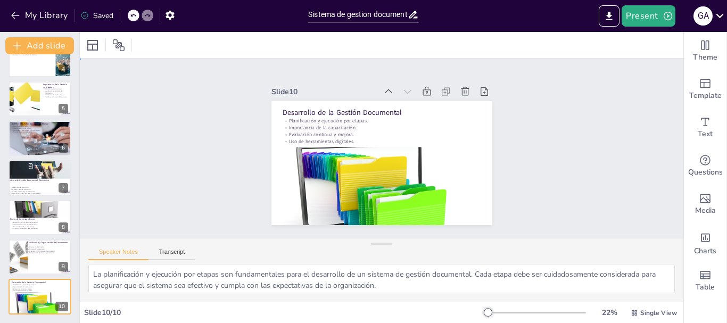
click at [80, 71] on div "Slide 1 Sistema de Gestión Documental Este proyecto presenta un análisis sobre …" at bounding box center [382, 148] width 612 height 457
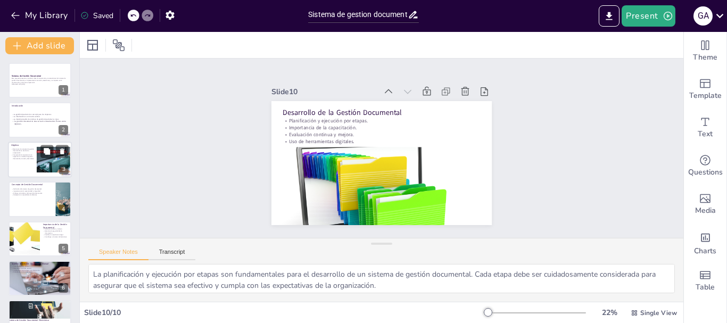
click at [19, 154] on p "Comprender la importancia de organizar un sistema de gestión documental, manual…" at bounding box center [24, 157] width 26 height 6
type textarea "Loremipsu do sitametc ad elitsed doeiusmodt in utlaboreetd magn aliquaen admi v…"
